Goal: Task Accomplishment & Management: Use online tool/utility

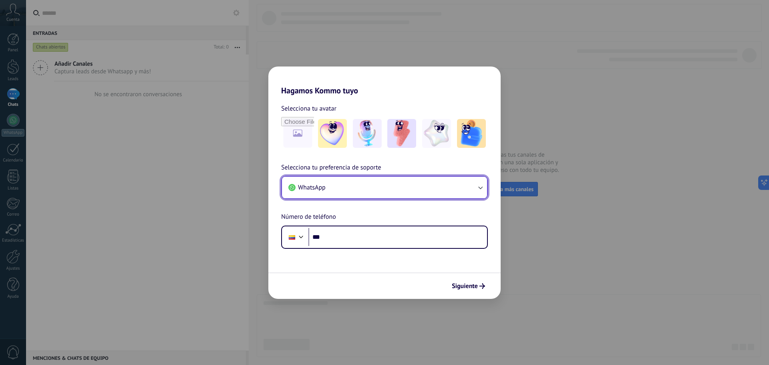
click at [456, 190] on button "WhatsApp" at bounding box center [384, 188] width 205 height 22
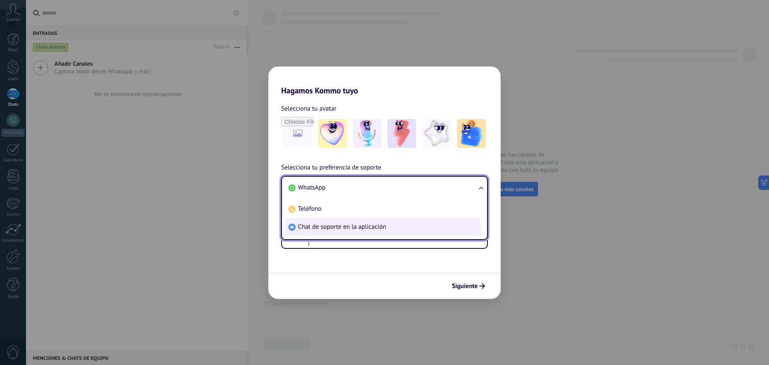
click at [318, 228] on span "Chat de soporte en la aplicación" at bounding box center [342, 227] width 88 height 8
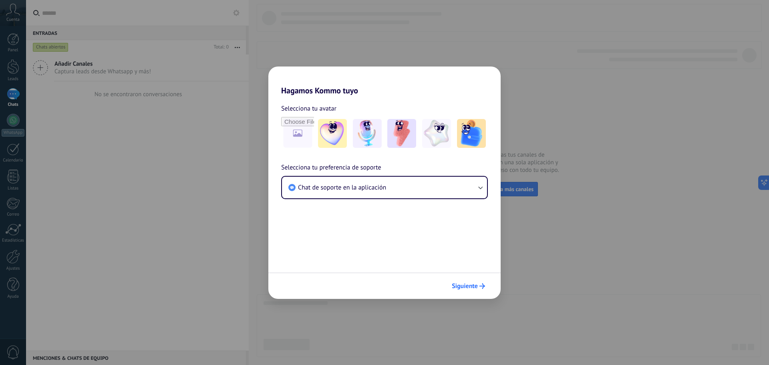
click at [466, 281] on button "Siguiente" at bounding box center [468, 286] width 40 height 14
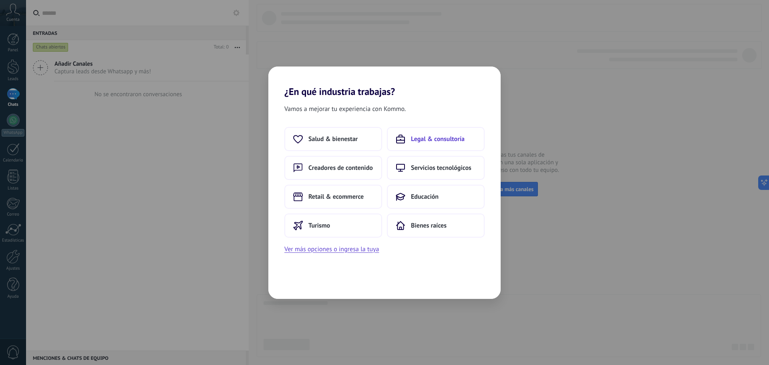
click at [449, 137] on span "Legal & consultoría" at bounding box center [438, 139] width 54 height 8
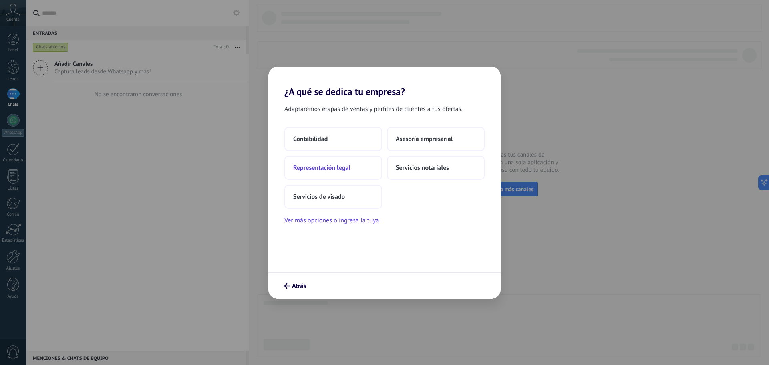
click at [325, 173] on button "Representación legal" at bounding box center [333, 168] width 98 height 24
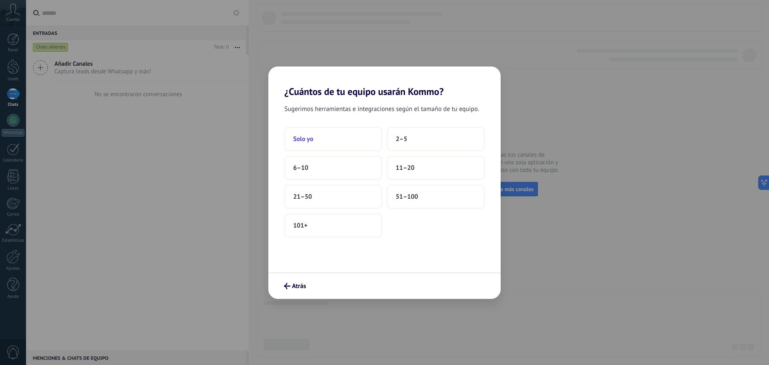
click at [329, 143] on button "Solo yo" at bounding box center [333, 139] width 98 height 24
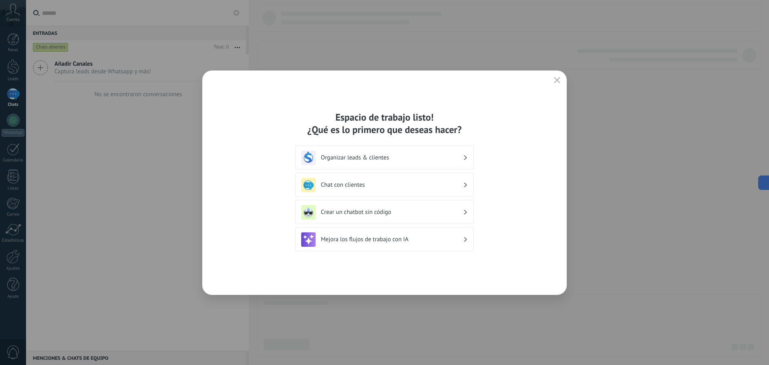
click at [391, 180] on div "Chat con clientes" at bounding box center [384, 185] width 167 height 14
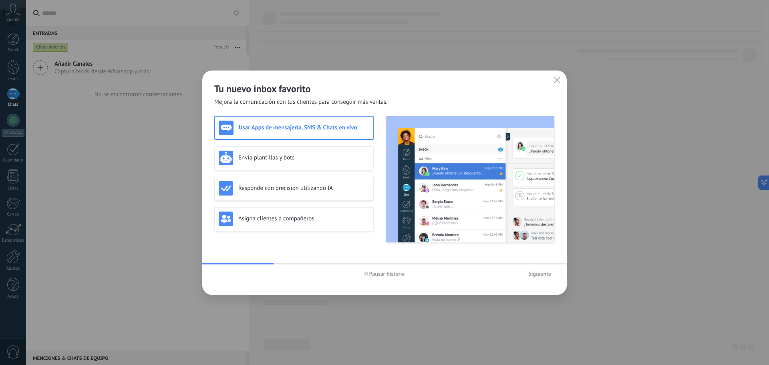
click at [558, 79] on icon "button" at bounding box center [557, 80] width 6 height 6
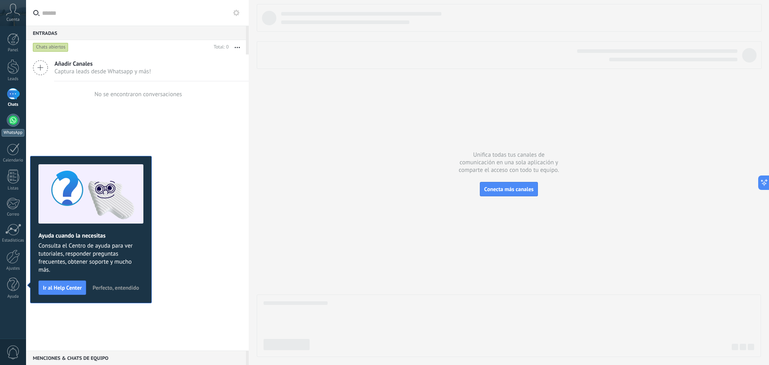
click at [12, 119] on div at bounding box center [13, 120] width 13 height 13
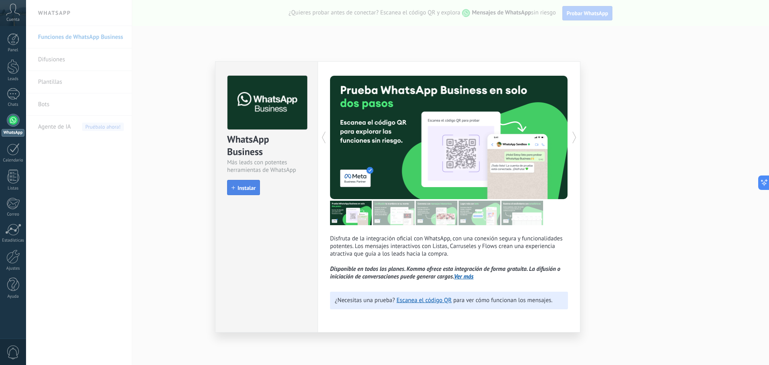
click at [249, 193] on button "Instalar" at bounding box center [243, 187] width 33 height 15
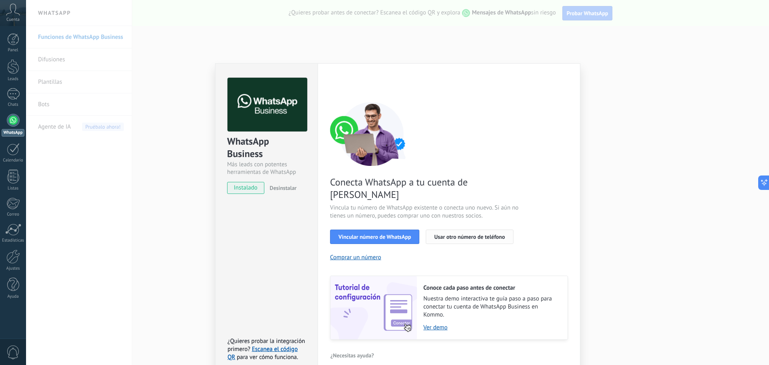
click at [470, 234] on span "Usar otro número de teléfono" at bounding box center [469, 237] width 71 height 6
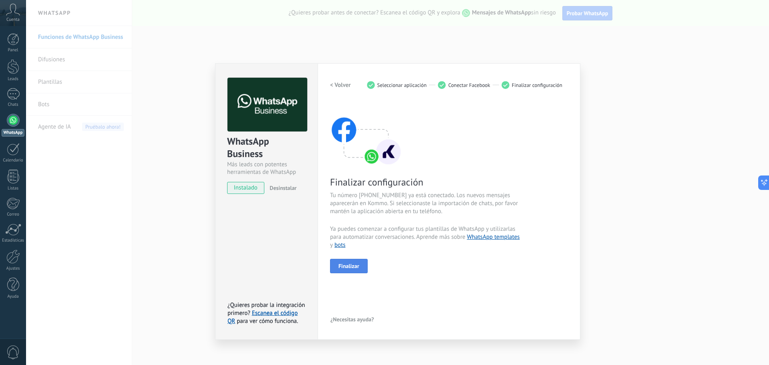
click at [349, 266] on span "Finalizar" at bounding box center [349, 266] width 21 height 6
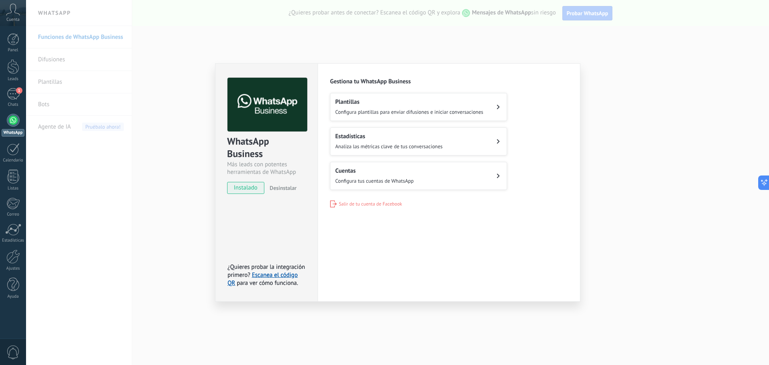
click at [300, 49] on div "WhatsApp Business Más leads con potentes herramientas de WhatsApp instalado Des…" at bounding box center [397, 182] width 743 height 365
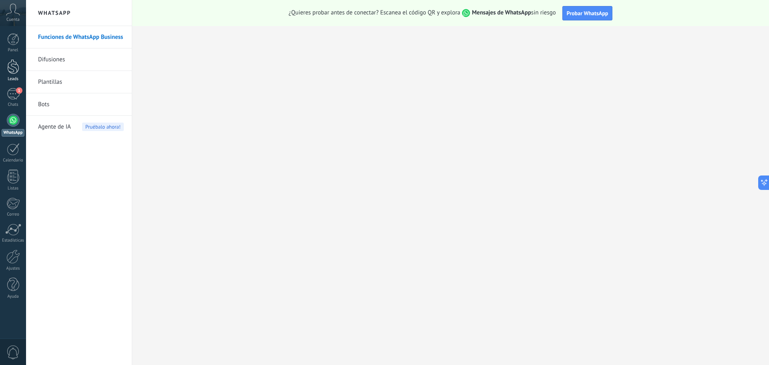
click at [18, 71] on div at bounding box center [13, 66] width 12 height 15
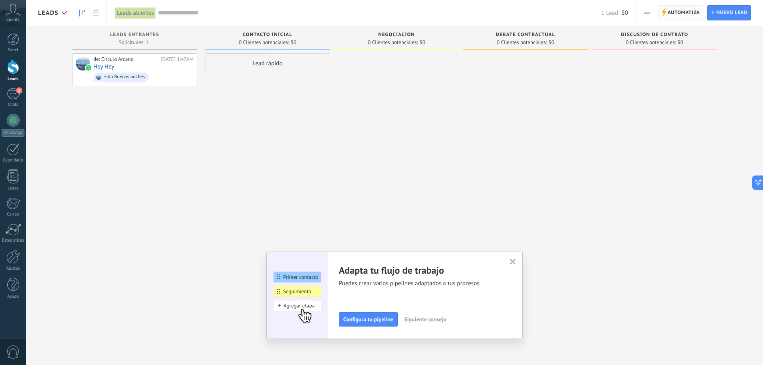
click at [686, 16] on span "Automatiza" at bounding box center [684, 13] width 32 height 14
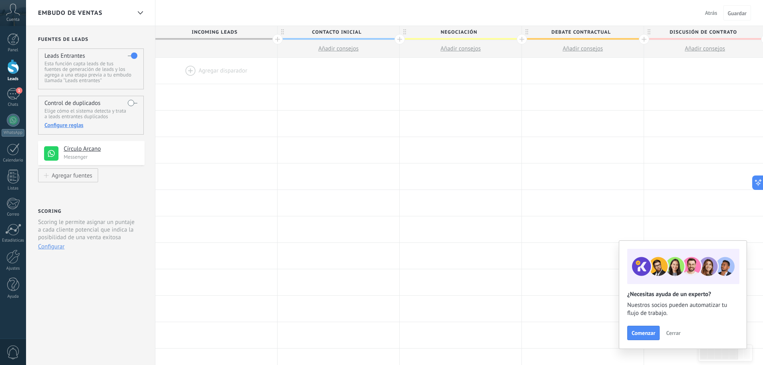
click at [212, 72] on div at bounding box center [216, 71] width 122 height 26
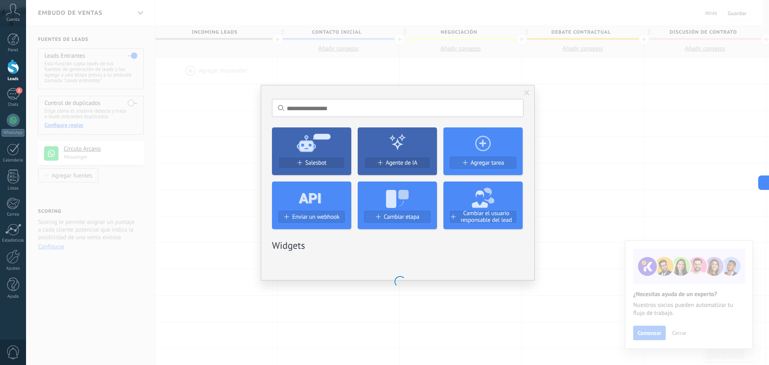
click at [317, 155] on icon at bounding box center [311, 142] width 79 height 29
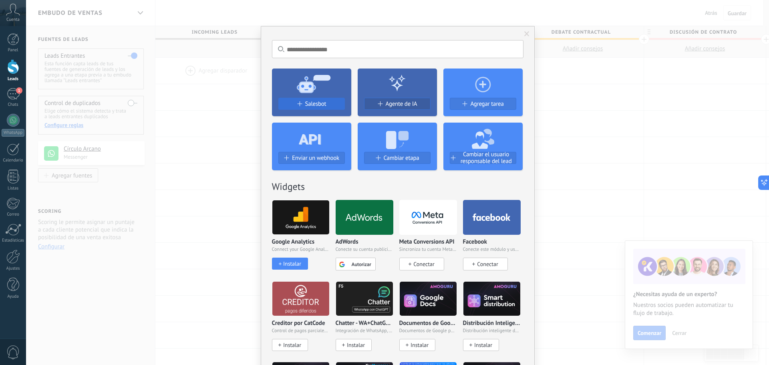
click at [308, 102] on span "Salesbot" at bounding box center [315, 104] width 21 height 7
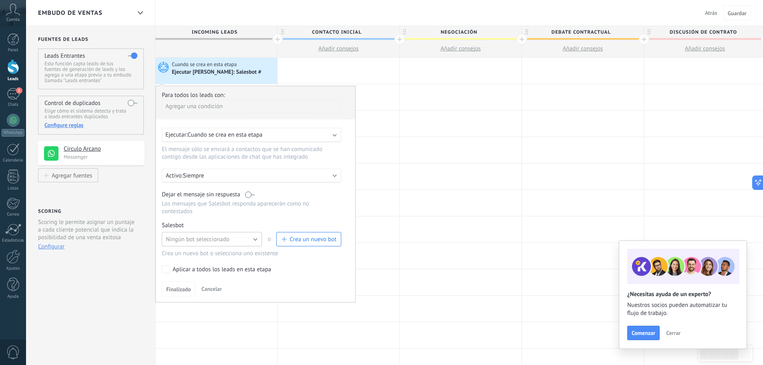
click at [201, 239] on span "Ningún bot seleccionado" at bounding box center [198, 240] width 64 height 8
click at [201, 239] on span "Ningún bot seleccionado" at bounding box center [208, 240] width 102 height 8
click at [309, 238] on span "Crea un nuevo bot" at bounding box center [313, 240] width 47 height 8
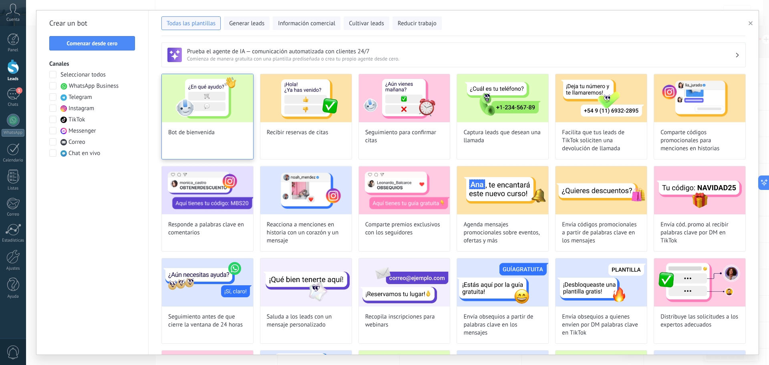
click at [206, 125] on div "Bot de bienvenida" at bounding box center [207, 117] width 92 height 86
type input "**********"
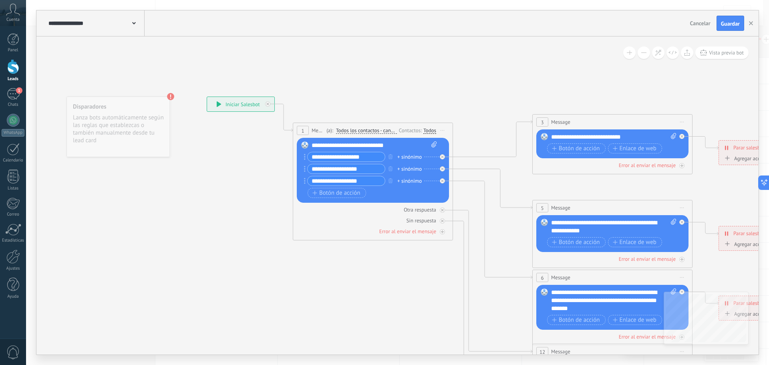
drag, startPoint x: 376, startPoint y: 159, endPoint x: 307, endPoint y: 154, distance: 68.7
click at [307, 154] on div "**********" at bounding box center [344, 157] width 81 height 10
type input "**********"
click at [366, 167] on input "**********" at bounding box center [346, 168] width 77 height 9
type input "*"
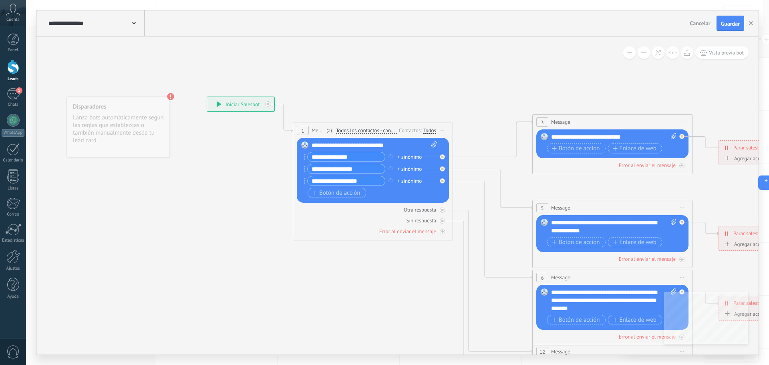
type input "**********"
drag, startPoint x: 370, startPoint y: 181, endPoint x: 296, endPoint y: 190, distance: 74.2
click at [296, 190] on div "1 Message ******* (a): Todos los contactos - canales seleccionados Todos los co…" at bounding box center [373, 182] width 160 height 118
drag, startPoint x: 621, startPoint y: 310, endPoint x: 549, endPoint y: 290, distance: 74.7
click at [549, 290] on div "Reemplazar Quitar Convertir a mensaje de voz Arrastre la imagen aquí para adjun…" at bounding box center [612, 307] width 152 height 45
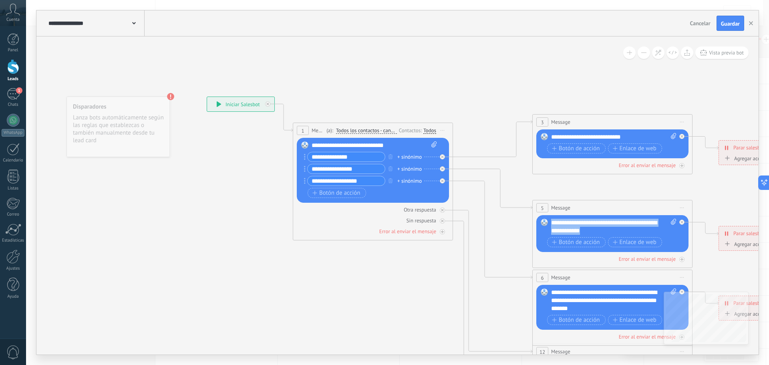
drag, startPoint x: 604, startPoint y: 230, endPoint x: 552, endPoint y: 218, distance: 53.1
click at [552, 218] on div "Reemplazar Quitar Convertir a mensaje de voz Arrastre la imagen aquí para adjun…" at bounding box center [612, 233] width 152 height 37
paste div
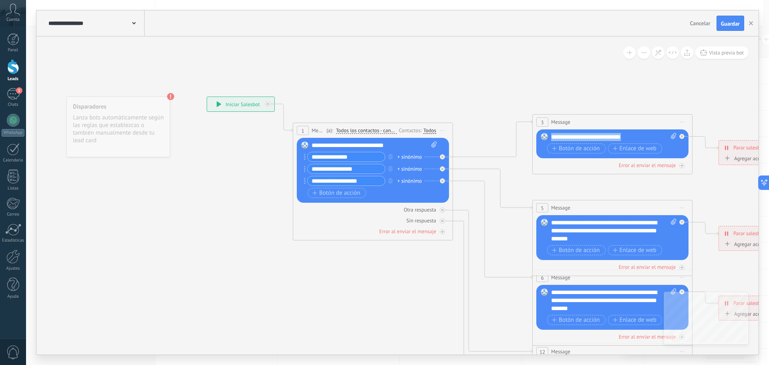
drag, startPoint x: 641, startPoint y: 135, endPoint x: 542, endPoint y: 135, distance: 99.0
click at [542, 135] on div "Reemplazar Quitar Convertir a mensaje de voz Arrastre la imagen aquí para adjun…" at bounding box center [612, 143] width 152 height 29
paste div
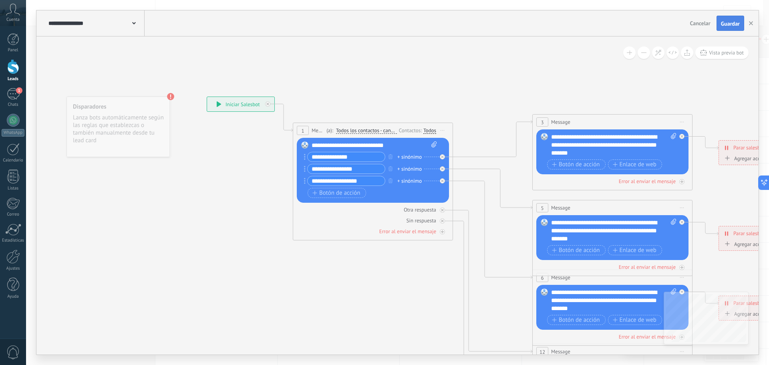
click at [730, 21] on span "Guardar" at bounding box center [730, 24] width 19 height 6
click at [732, 53] on span "Vista previa bot" at bounding box center [726, 52] width 35 height 7
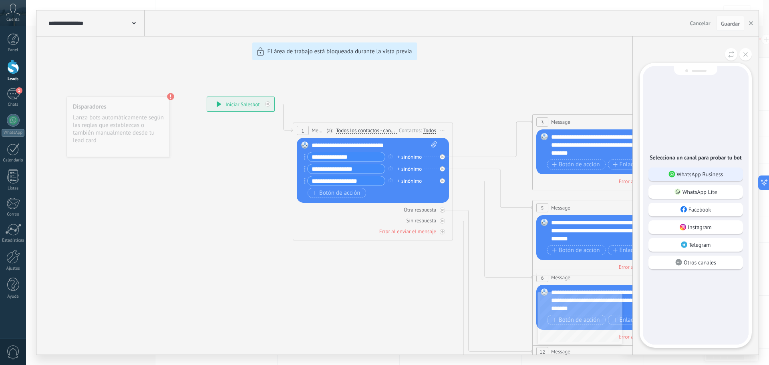
click at [686, 171] on p "WhatsApp Business" at bounding box center [700, 174] width 46 height 7
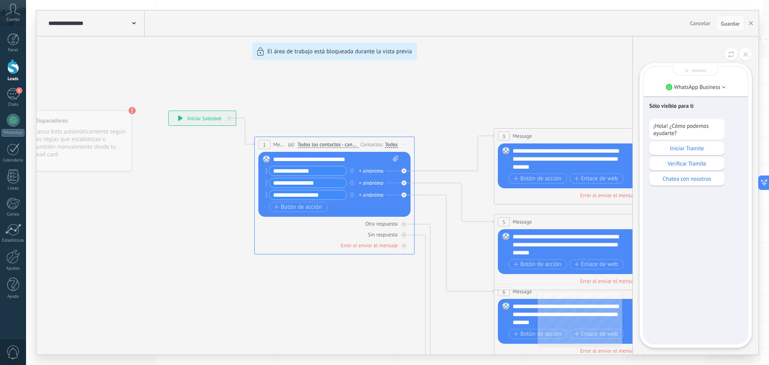
click at [690, 147] on p "Iniciar Tramite" at bounding box center [686, 148] width 67 height 7
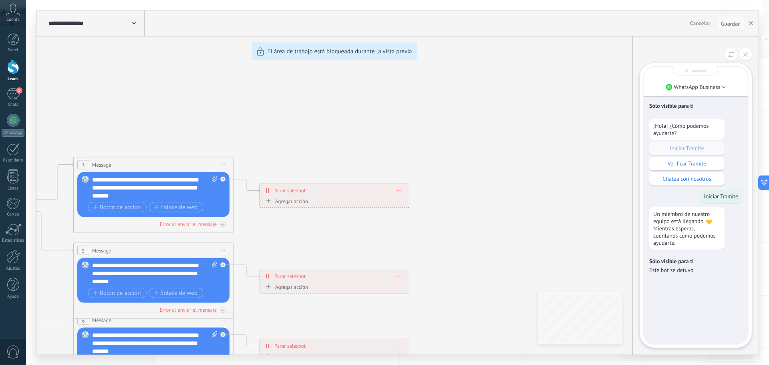
click at [737, 28] on button "Guardar" at bounding box center [731, 23] width 28 height 15
click at [736, 26] on span "Guardar" at bounding box center [730, 24] width 19 height 6
click at [746, 56] on icon at bounding box center [746, 54] width 4 height 4
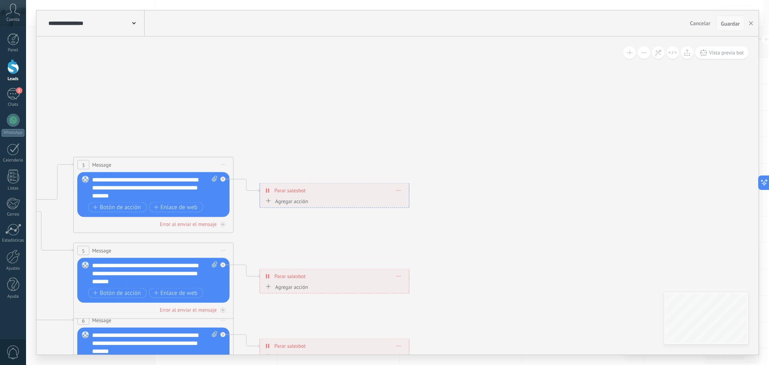
click at [737, 22] on span "Guardar" at bounding box center [730, 24] width 19 height 6
click at [752, 27] on button "button" at bounding box center [751, 23] width 12 height 15
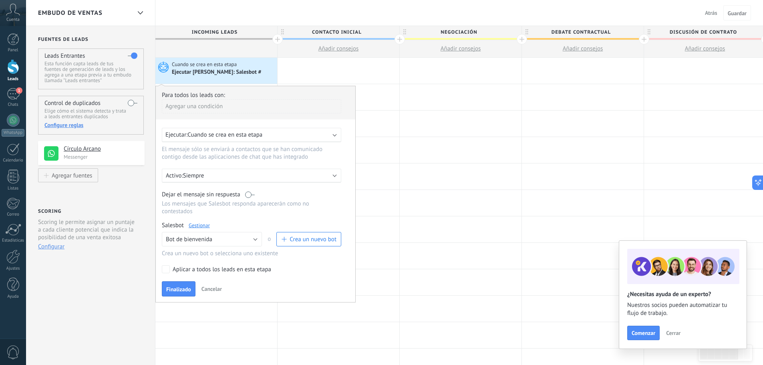
click at [170, 270] on label "Aplicar a todos los leads en esta etapa" at bounding box center [250, 269] width 177 height 8
click at [181, 288] on span "Finalizado" at bounding box center [178, 289] width 25 height 6
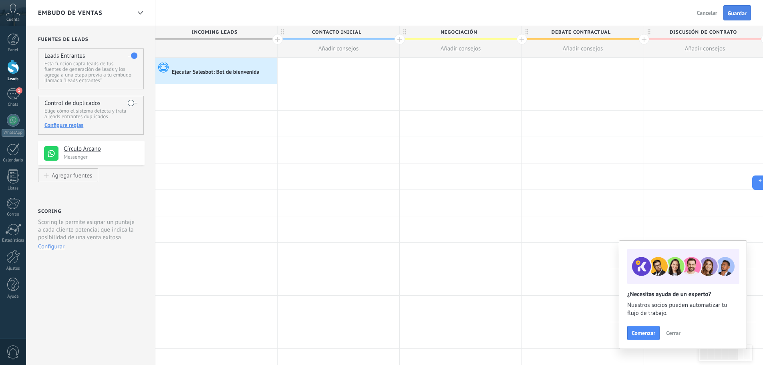
click at [744, 15] on span "Guardar" at bounding box center [737, 13] width 19 height 6
